Goal: Understand process/instructions

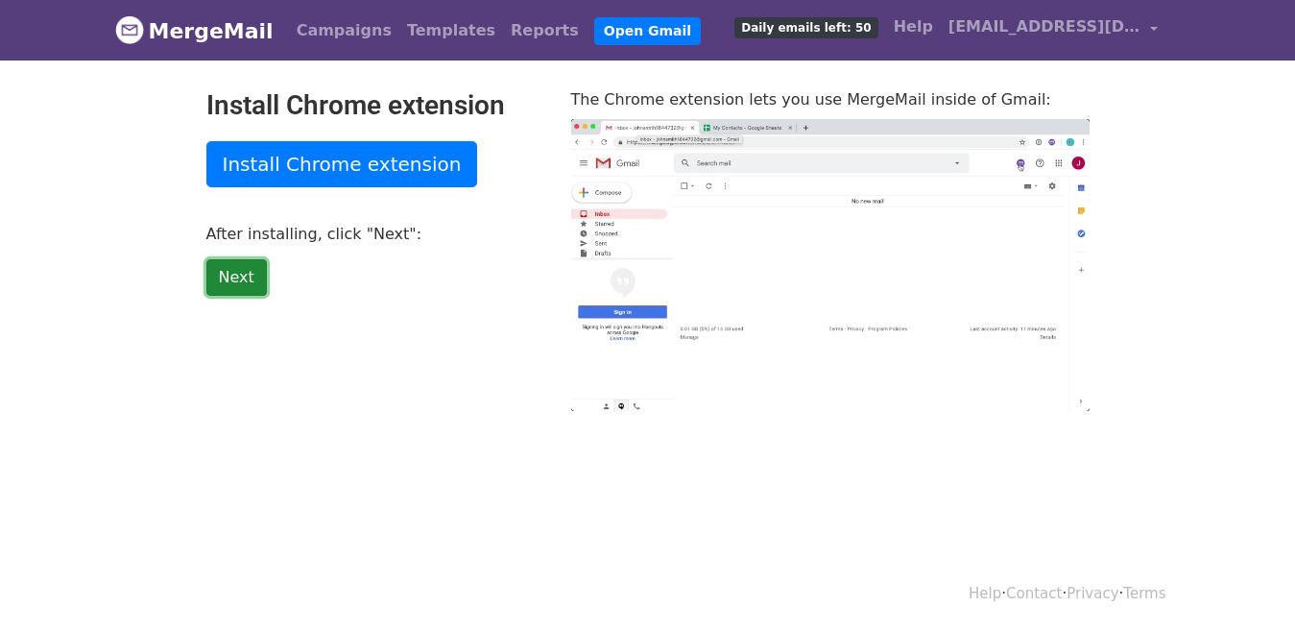
click at [224, 287] on link "Next" at bounding box center [236, 277] width 60 height 36
type input "48.86"
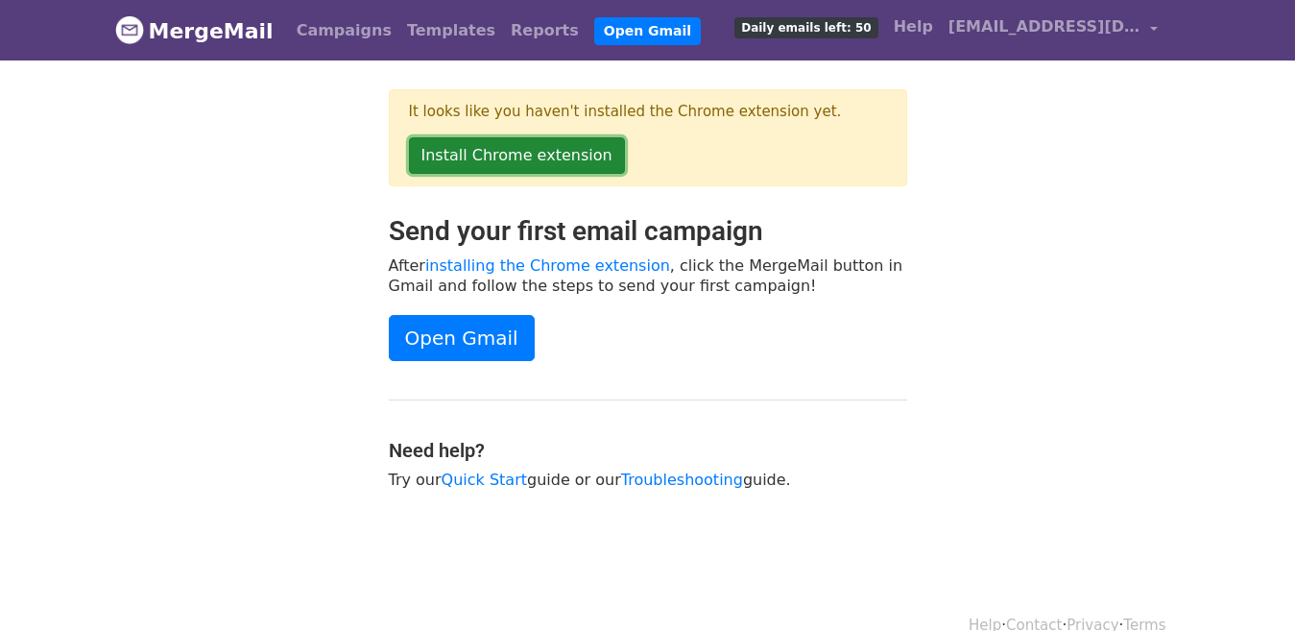
click at [494, 150] on link "Install Chrome extension" at bounding box center [517, 155] width 216 height 36
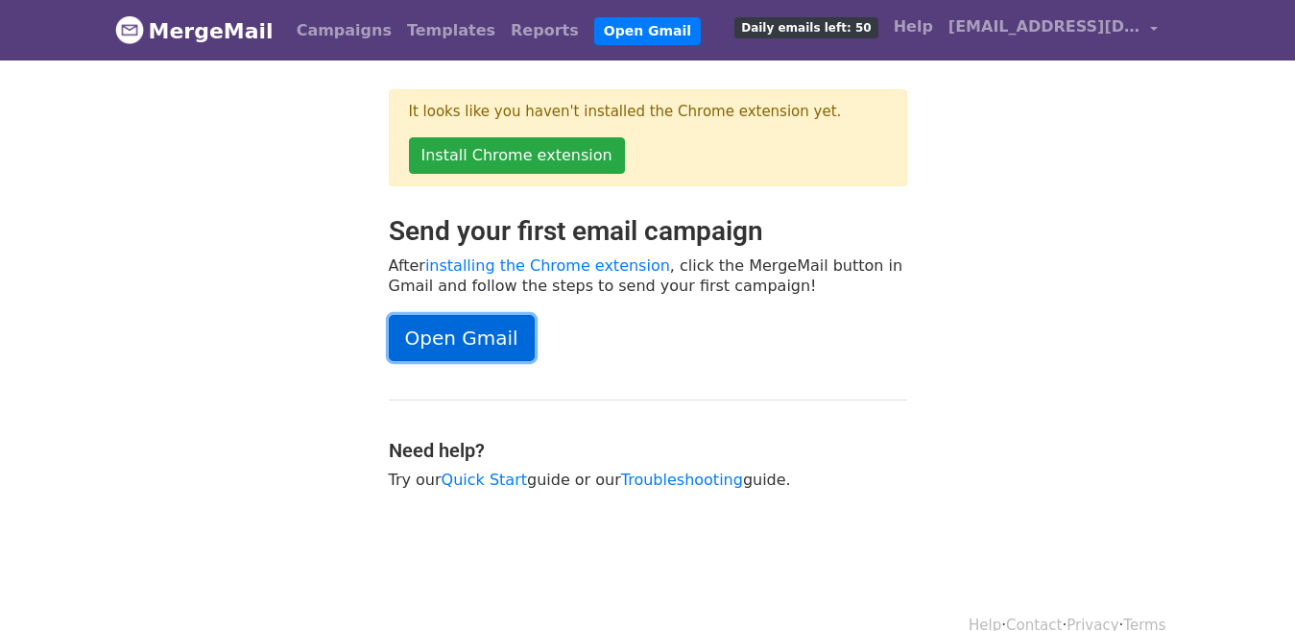
click at [434, 330] on link "Open Gmail" at bounding box center [462, 338] width 146 height 46
